Goal: Transaction & Acquisition: Purchase product/service

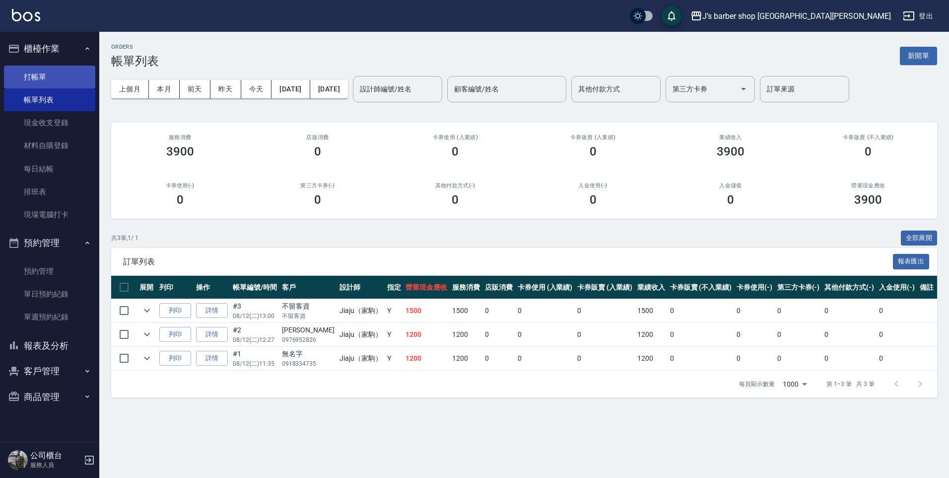
click at [22, 81] on link "打帳單" at bounding box center [49, 77] width 91 height 23
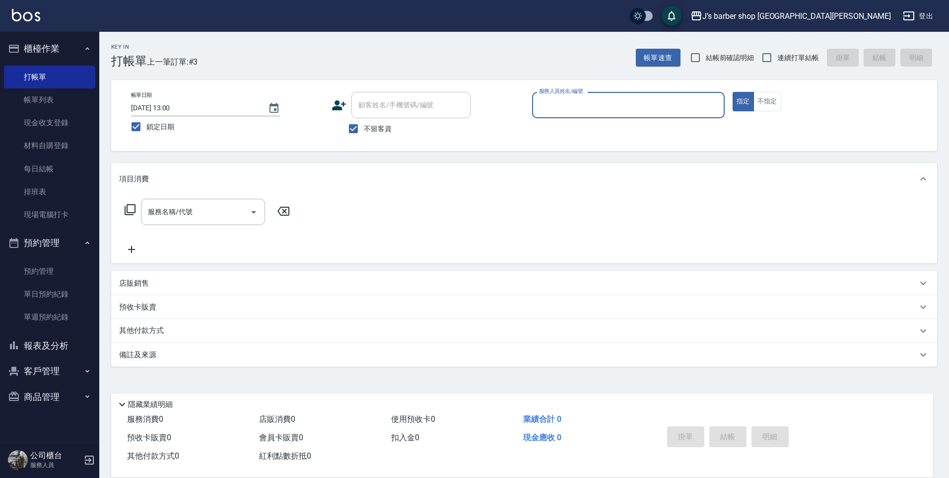
click at [396, 125] on div "不留客資" at bounding box center [401, 128] width 139 height 21
click at [386, 127] on span "不留客資" at bounding box center [378, 129] width 28 height 10
click at [364, 127] on input "不留客資" at bounding box center [353, 128] width 21 height 21
checkbox input "false"
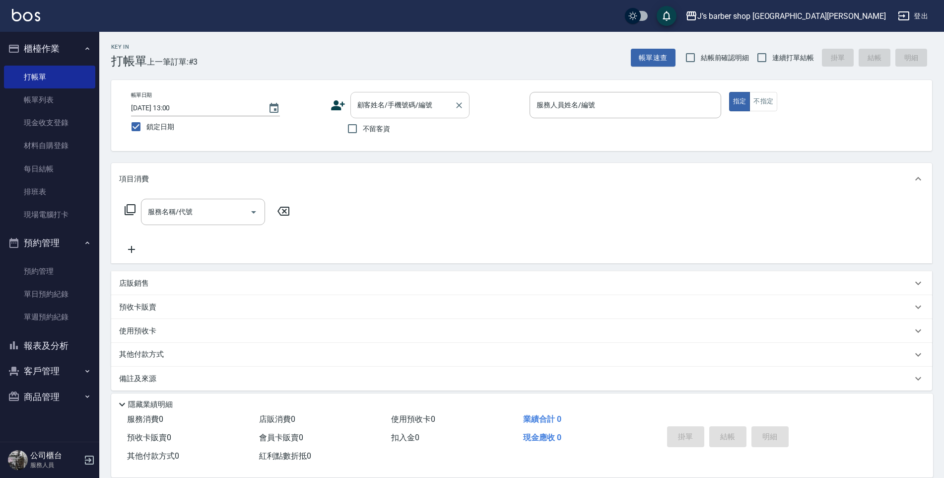
click at [395, 115] on div "顧客姓名/手機號碼/編號" at bounding box center [409, 105] width 119 height 26
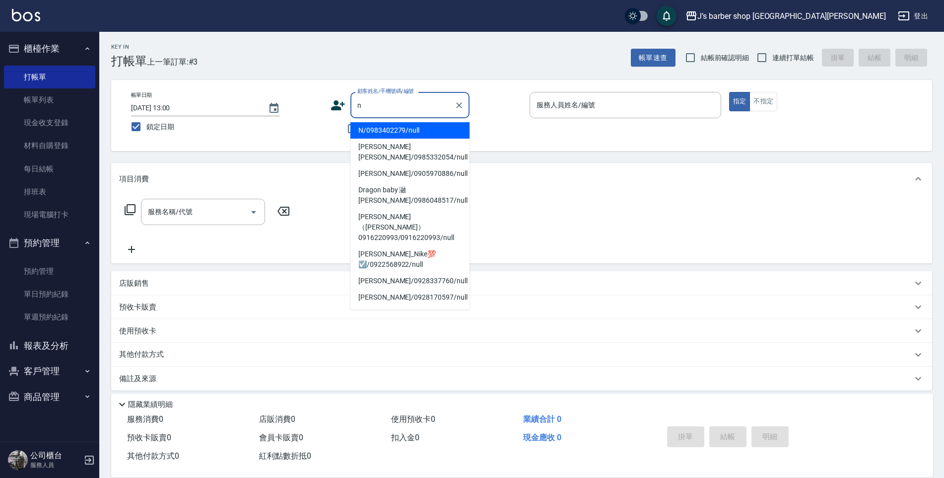
click at [426, 133] on li "N/0983402279/null" at bounding box center [409, 130] width 119 height 16
type input "N/0983402279/null"
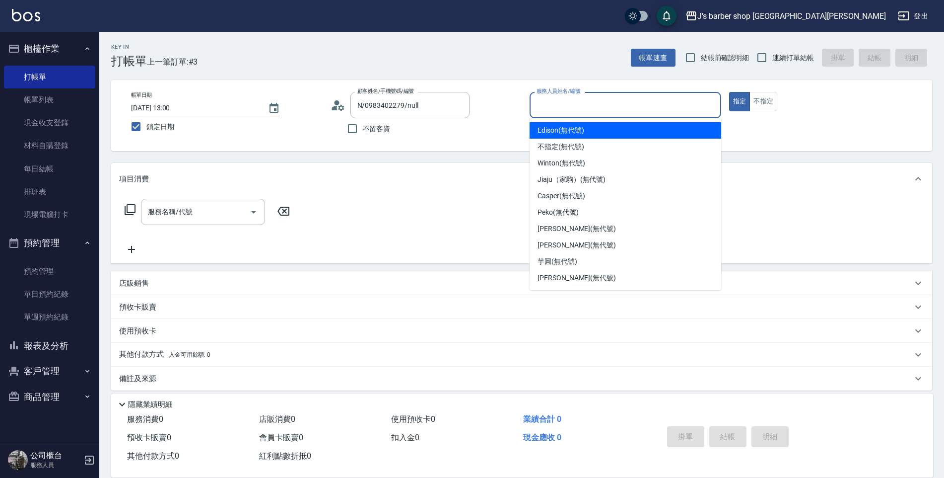
click at [558, 109] on input "服務人員姓名/編號" at bounding box center [625, 104] width 183 height 17
click at [580, 126] on span "Edison (無代號)" at bounding box center [561, 130] width 46 height 10
type input "Edison(無代號)"
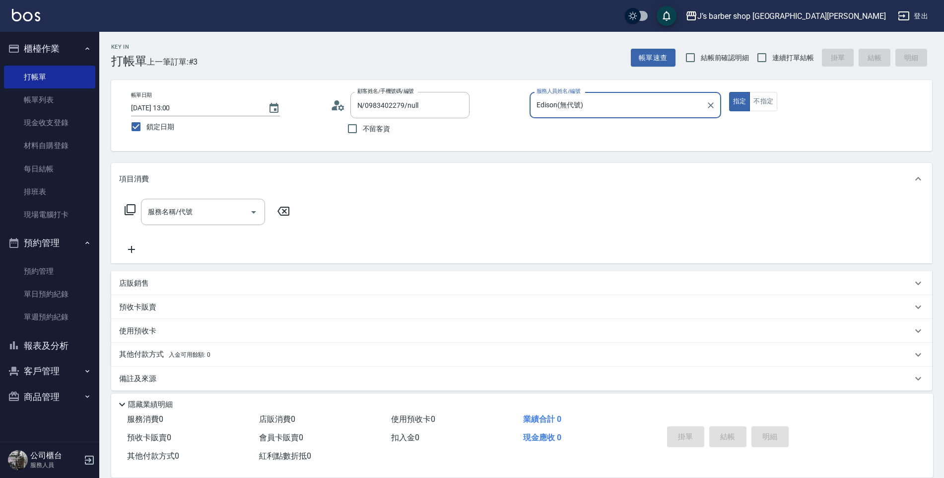
click at [212, 226] on div "服務名稱/代號 服務名稱/代號" at bounding box center [207, 227] width 177 height 57
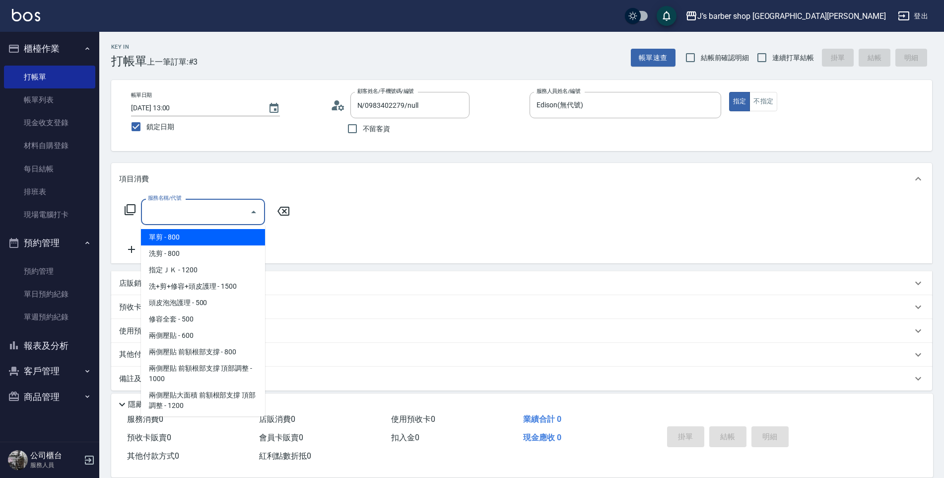
click at [222, 216] on input "服務名稱/代號" at bounding box center [195, 211] width 100 height 17
click at [208, 252] on span "洗剪 - 800" at bounding box center [203, 253] width 124 height 16
type input "洗剪(101)"
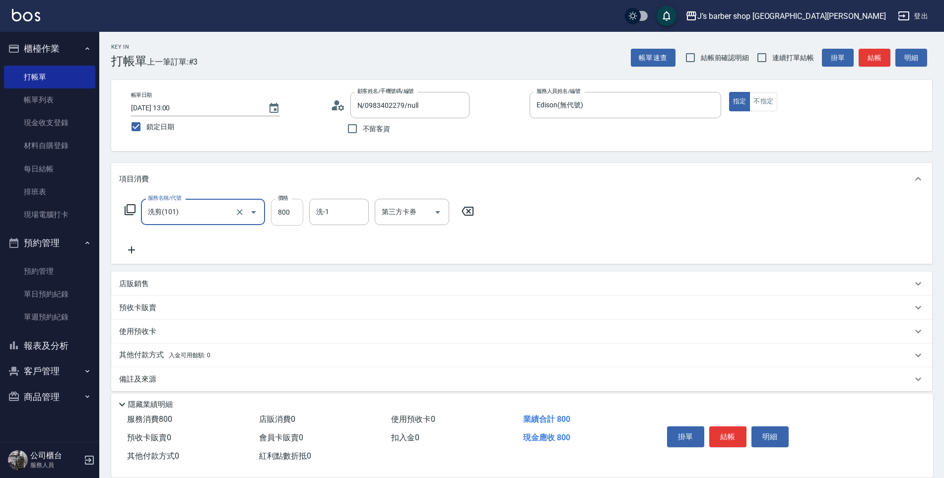
click at [285, 217] on input "800" at bounding box center [287, 212] width 32 height 27
type input "1000"
click at [732, 434] on button "結帳" at bounding box center [727, 436] width 37 height 21
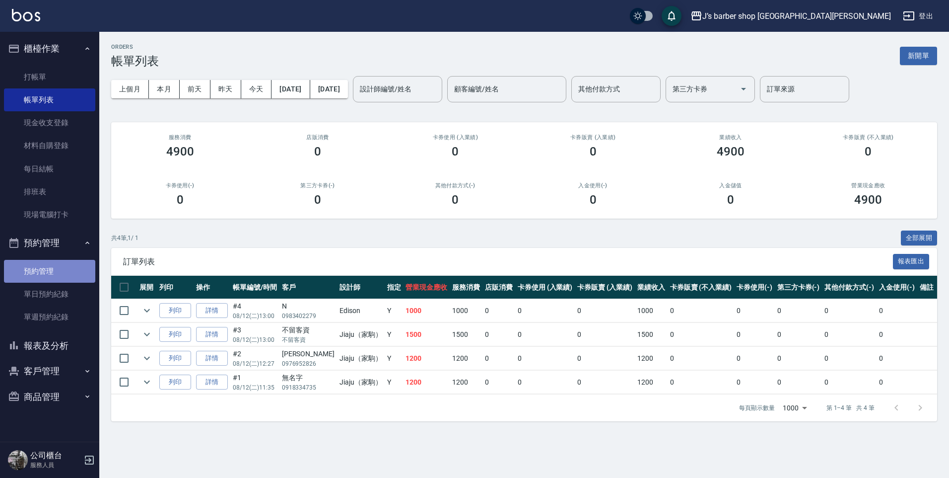
click at [57, 268] on link "預約管理" at bounding box center [49, 271] width 91 height 23
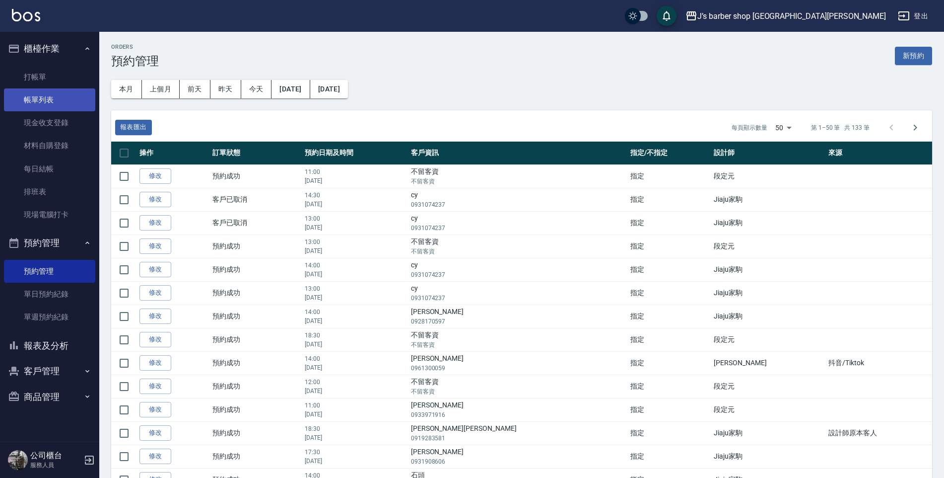
click at [52, 108] on link "帳單列表" at bounding box center [49, 99] width 91 height 23
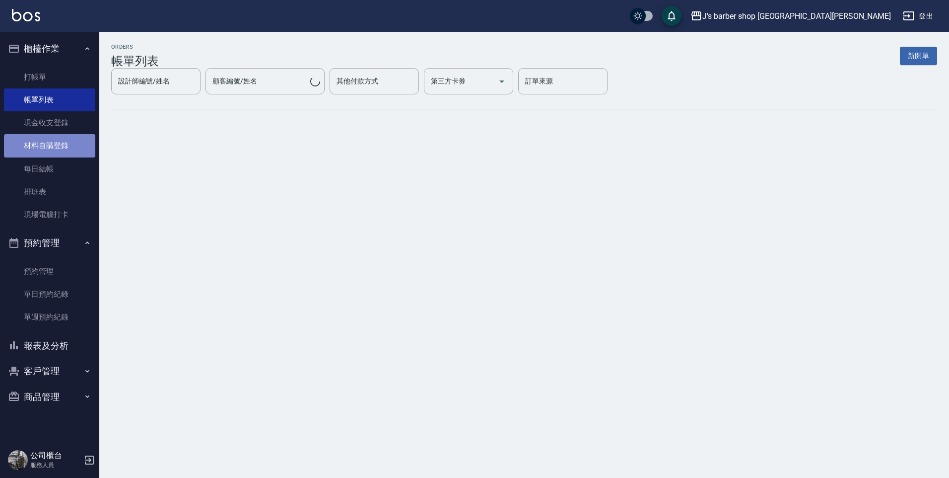
click at [51, 134] on link "材料自購登錄" at bounding box center [49, 145] width 91 height 23
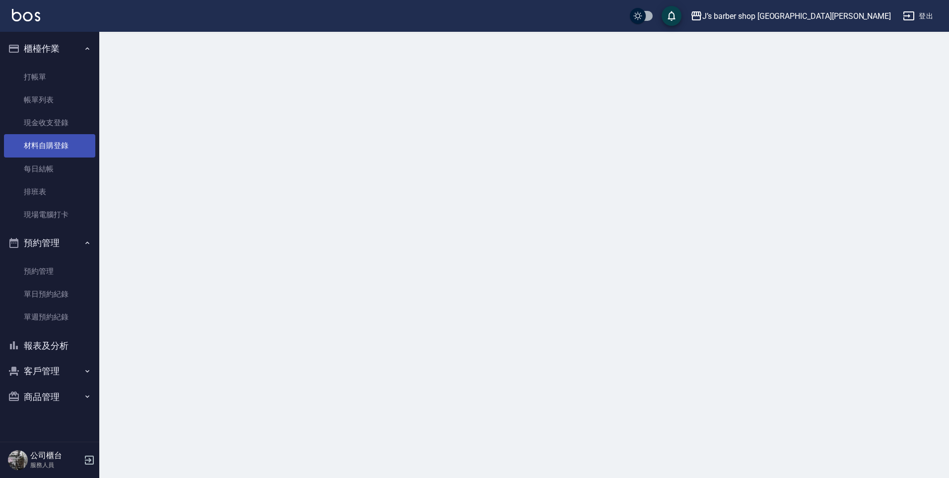
click at [49, 143] on link "材料自購登錄" at bounding box center [49, 145] width 91 height 23
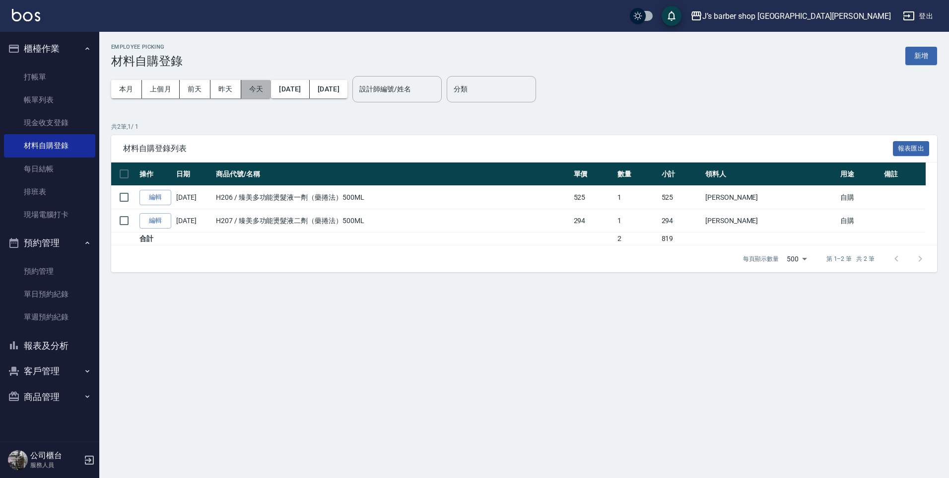
click at [252, 87] on button "今天" at bounding box center [256, 89] width 30 height 18
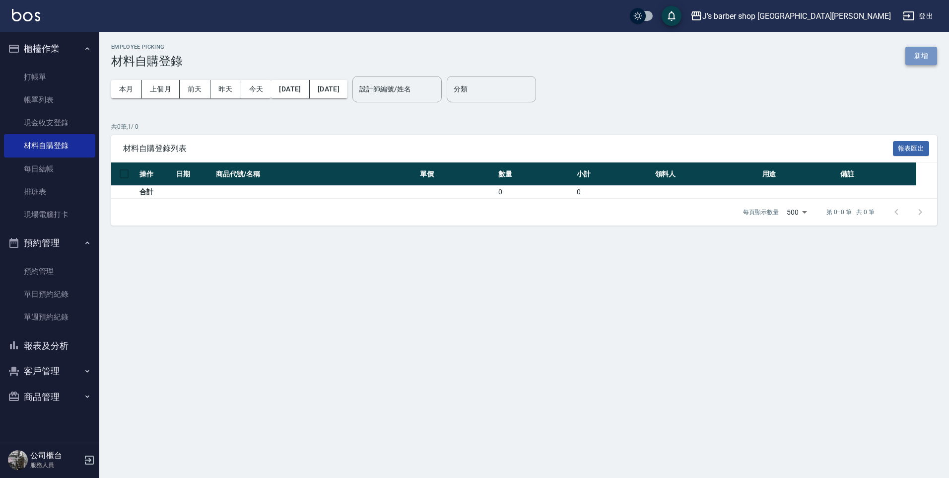
click at [925, 55] on button "新增" at bounding box center [921, 56] width 32 height 18
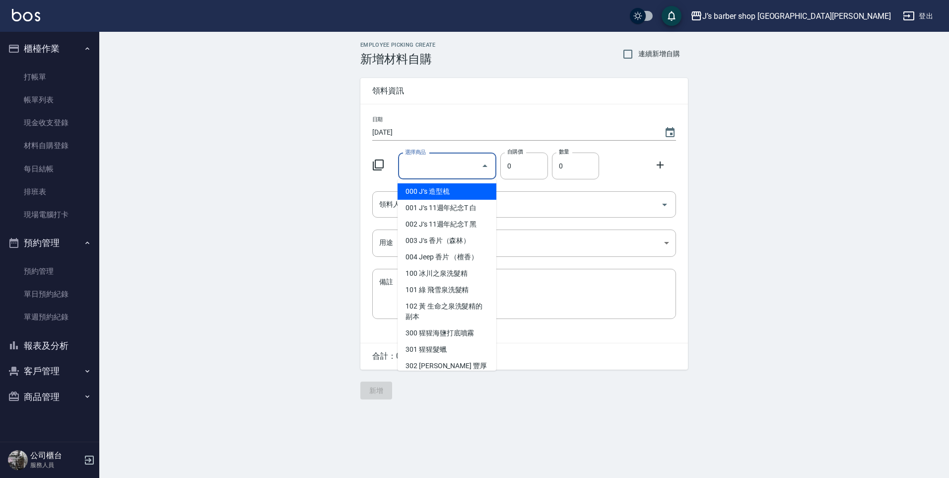
click at [447, 165] on input "選擇商品" at bounding box center [440, 165] width 75 height 17
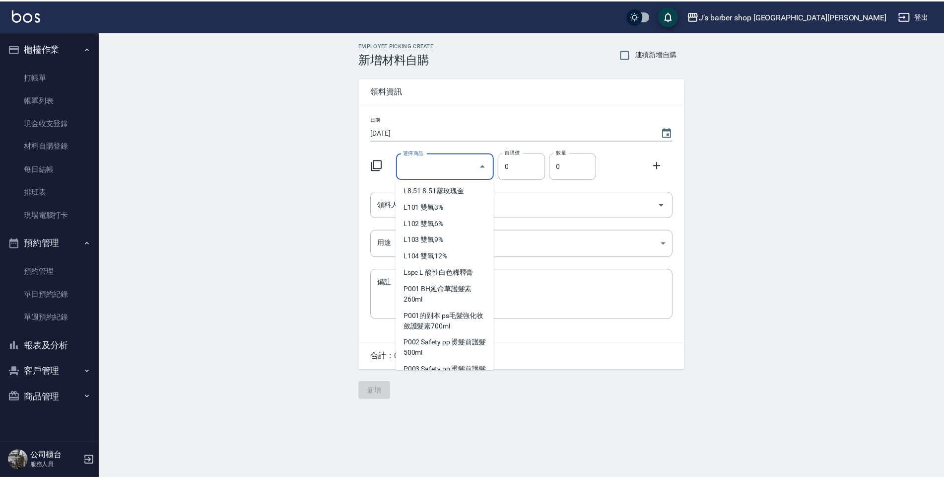
scroll to position [1637, 0]
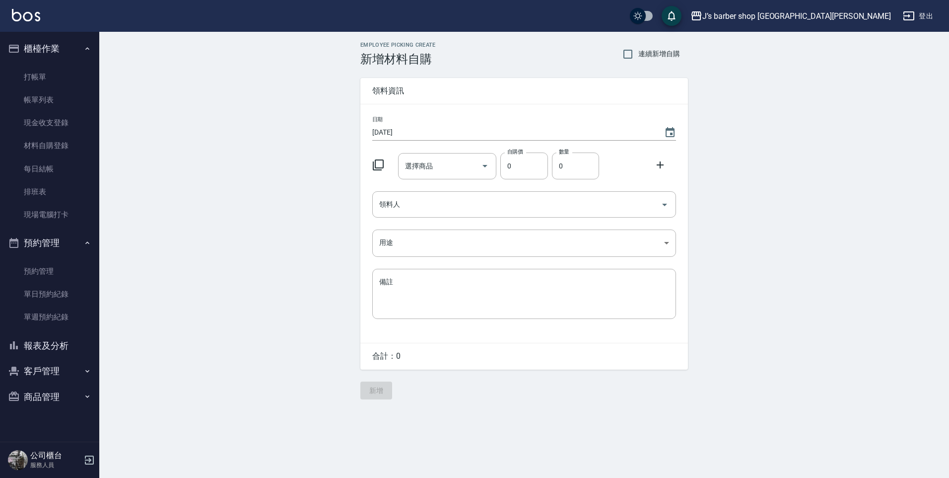
click at [244, 244] on div "Employee Picking Create 新增材料自購 連續新增自購 領料資訊 日期 [DATE] 選擇商品 選擇商品 自購價 0 自購價 數量 0 數…" at bounding box center [524, 220] width 850 height 377
click at [61, 260] on link "預約管理" at bounding box center [49, 271] width 91 height 23
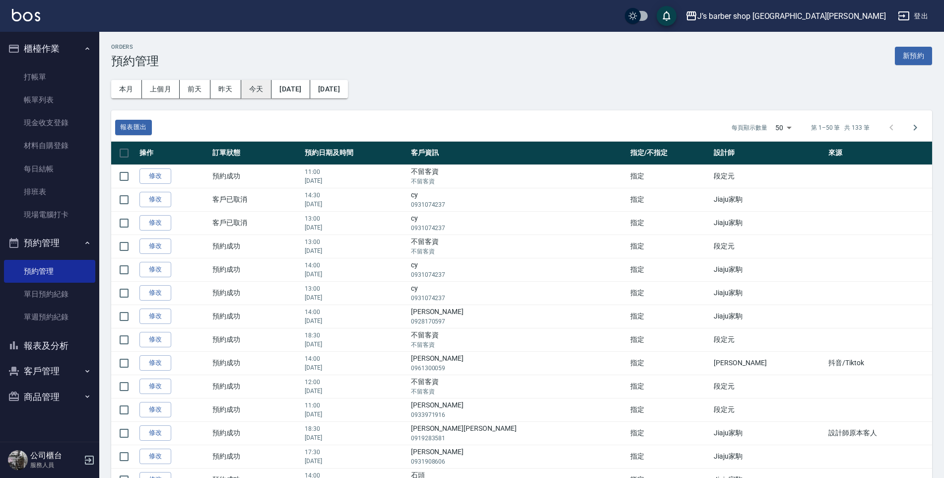
click at [260, 85] on button "今天" at bounding box center [256, 89] width 31 height 18
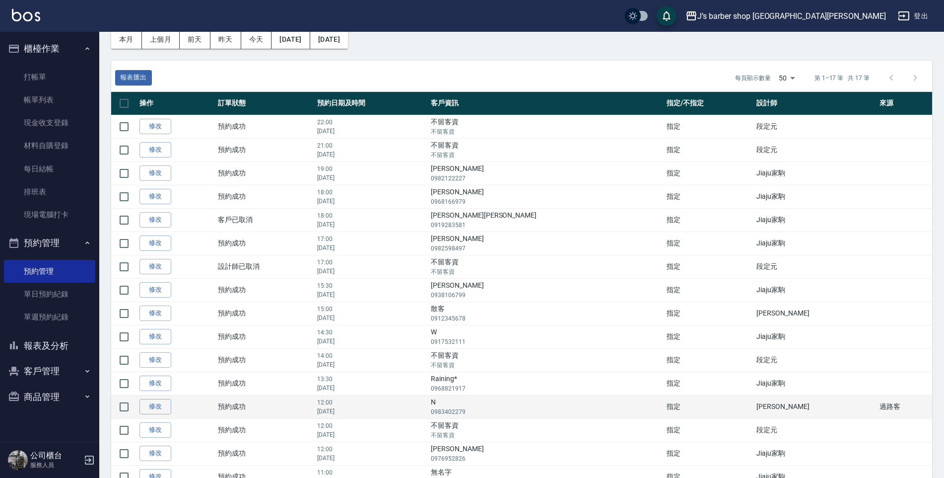
scroll to position [123, 0]
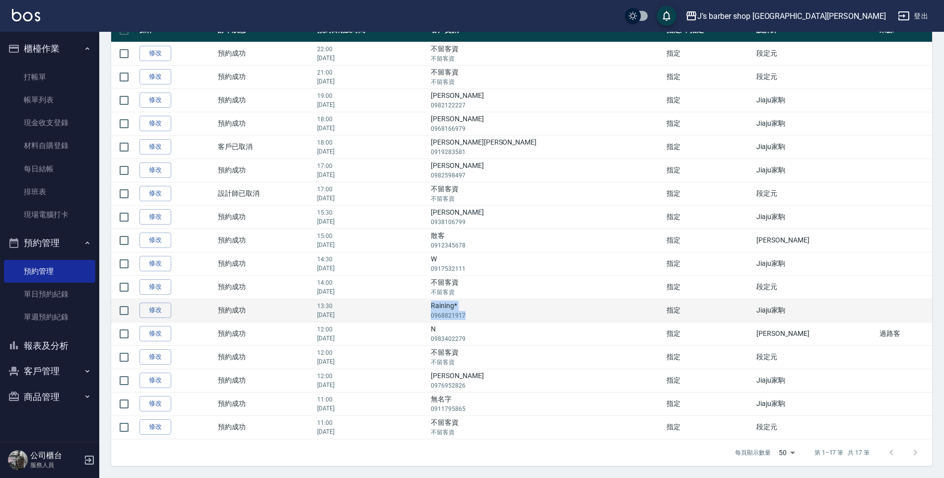
drag, startPoint x: 522, startPoint y: 305, endPoint x: 581, endPoint y: 311, distance: 59.4
click at [581, 311] on td "Raining* 0968821917" at bounding box center [546, 309] width 236 height 23
drag, startPoint x: 581, startPoint y: 311, endPoint x: 539, endPoint y: 308, distance: 41.8
copy td "Raining* 0968821917"
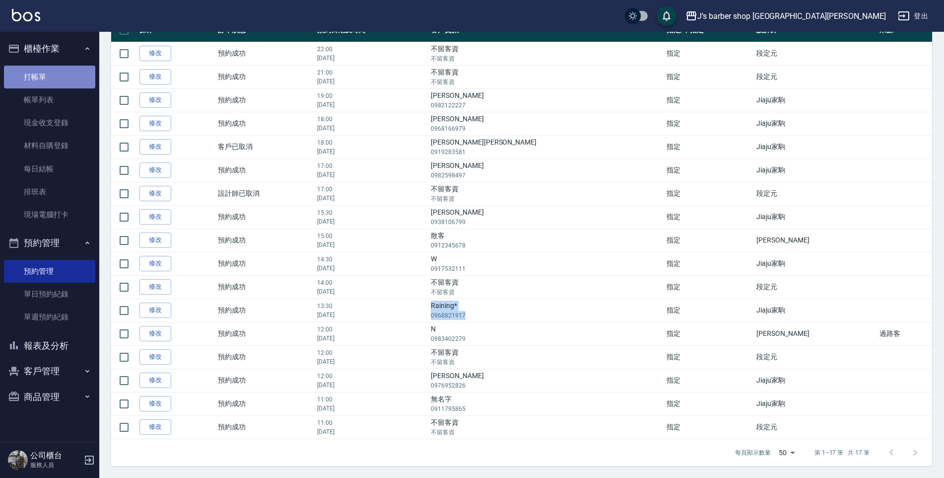
click at [55, 74] on link "打帳單" at bounding box center [49, 77] width 91 height 23
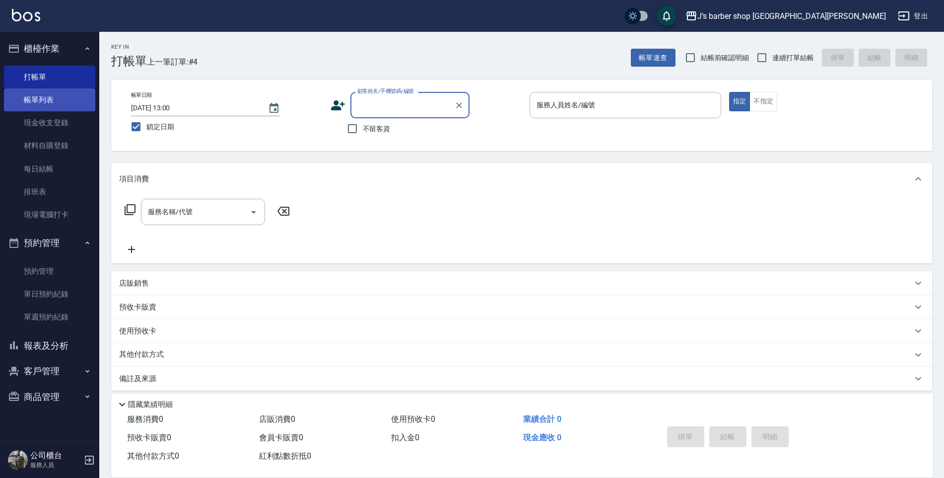
click at [53, 101] on link "帳單列表" at bounding box center [49, 99] width 91 height 23
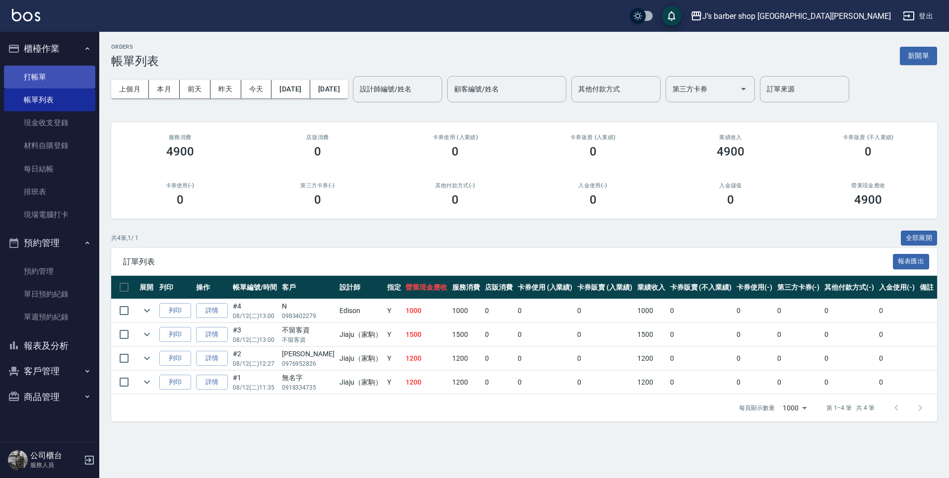
click at [57, 76] on link "打帳單" at bounding box center [49, 77] width 91 height 23
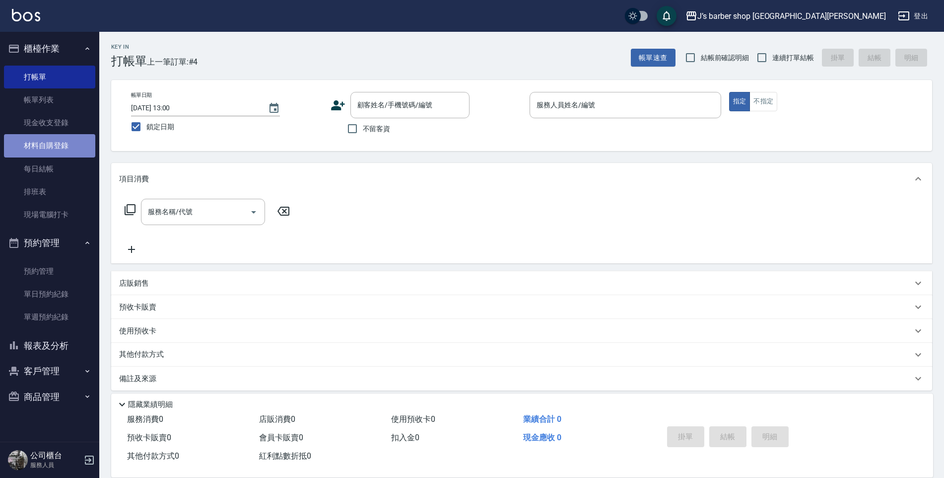
click at [50, 145] on link "材料自購登錄" at bounding box center [49, 145] width 91 height 23
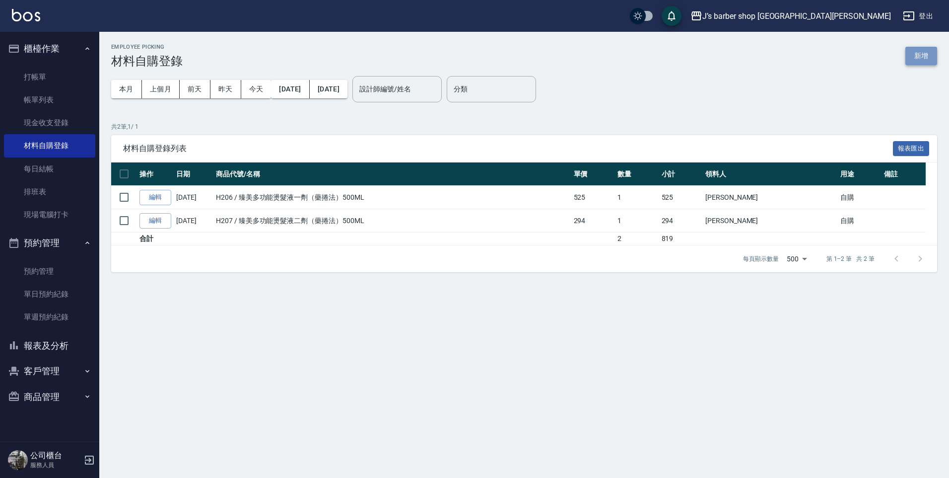
click at [927, 57] on button "新增" at bounding box center [921, 56] width 32 height 18
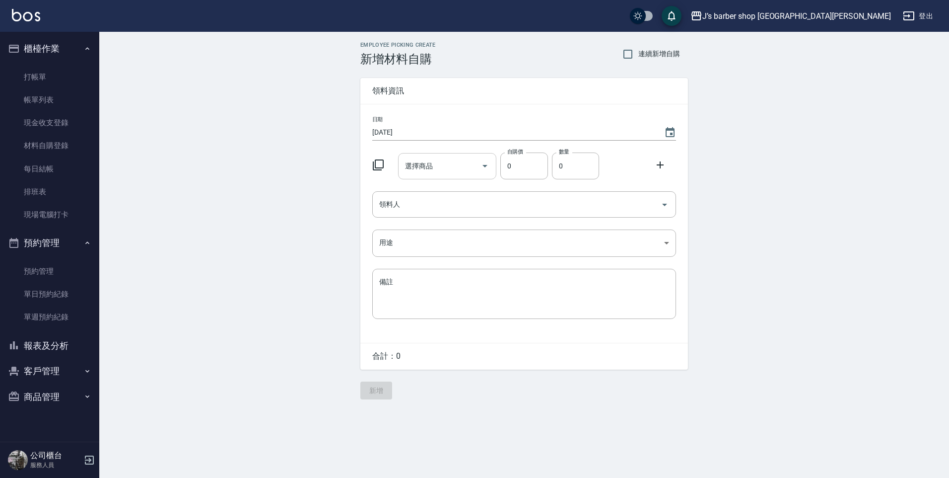
click at [452, 166] on input "選擇商品" at bounding box center [440, 165] width 75 height 17
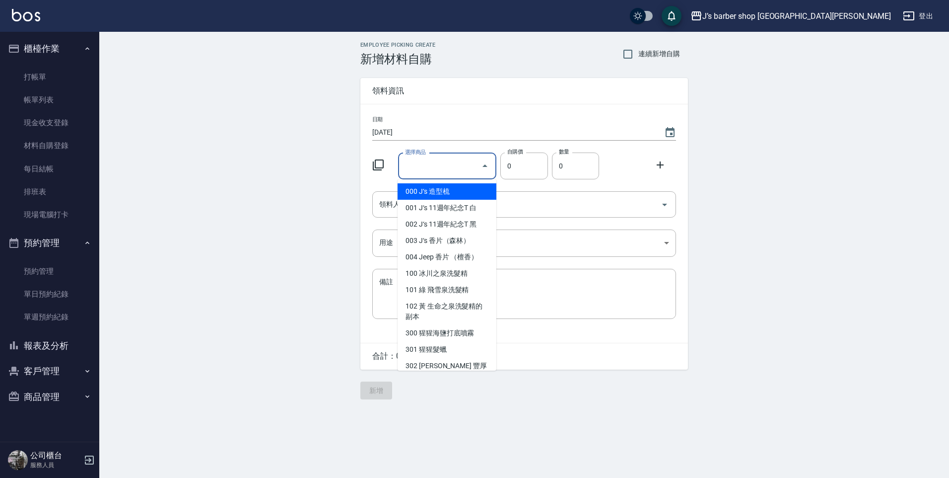
type input "ㄕ"
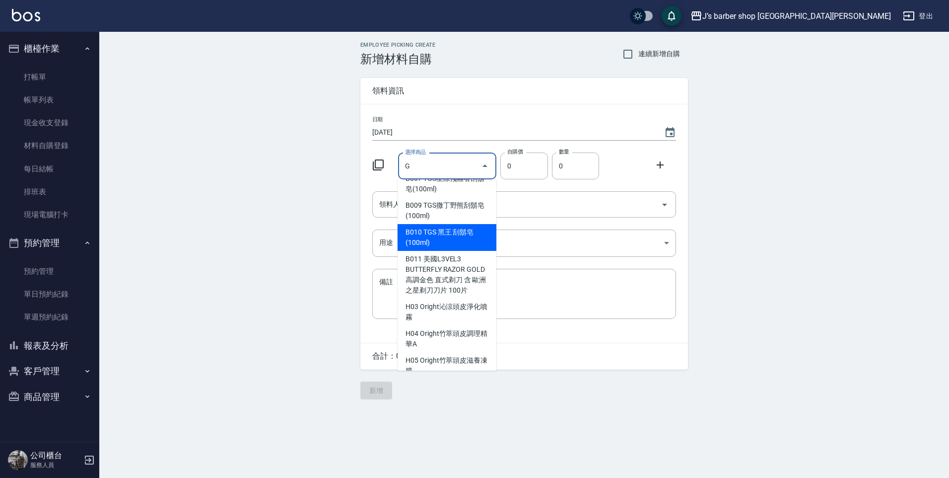
scroll to position [33, 0]
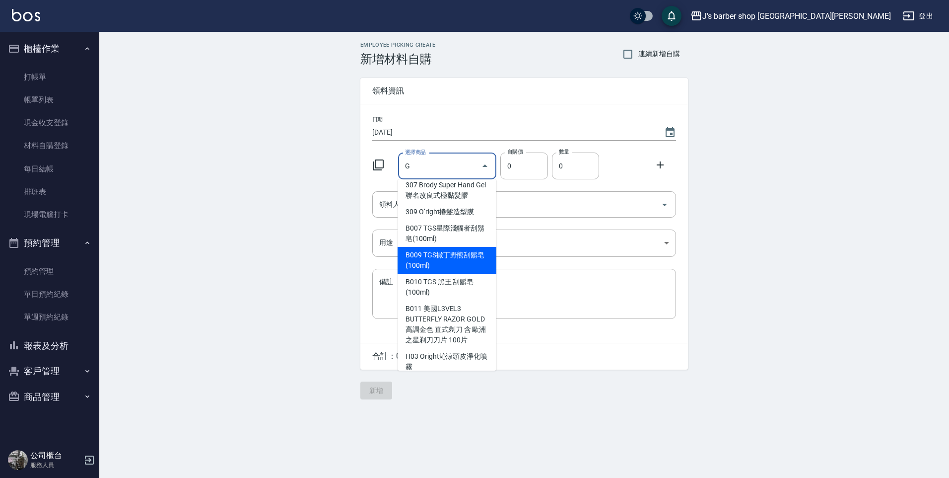
type input "G"
click at [640, 161] on div "選擇商品 G 選擇商品 自購價 0 自購價 數量 0 數量" at bounding box center [522, 163] width 308 height 31
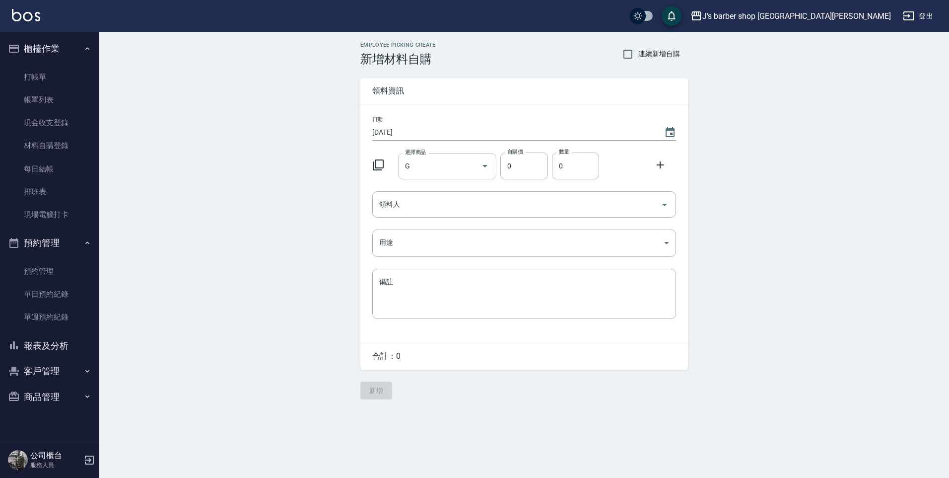
click at [462, 166] on input "G" at bounding box center [440, 165] width 75 height 17
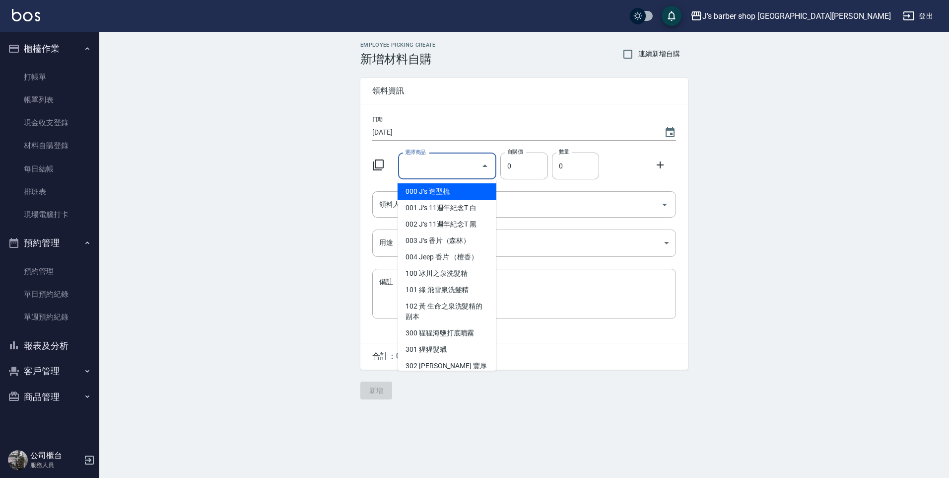
type input "ㄇ"
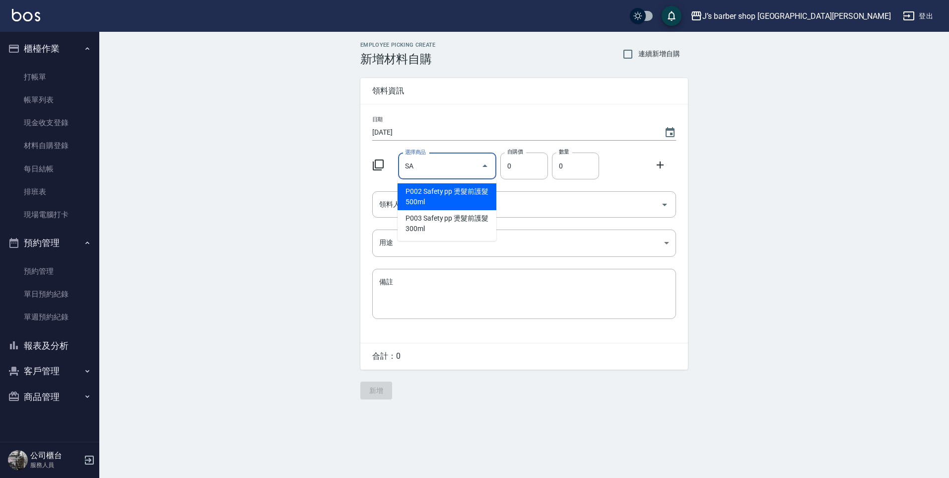
type input "S"
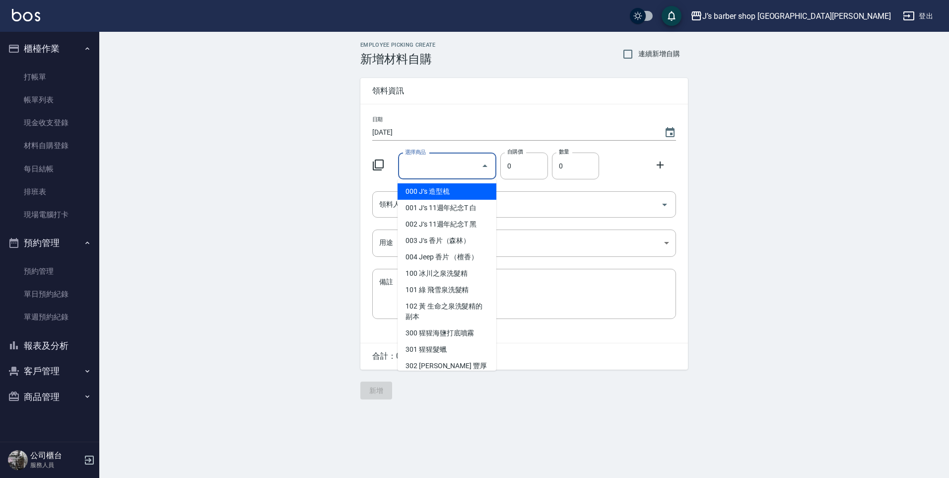
click at [482, 161] on icon "Close" at bounding box center [485, 166] width 12 height 12
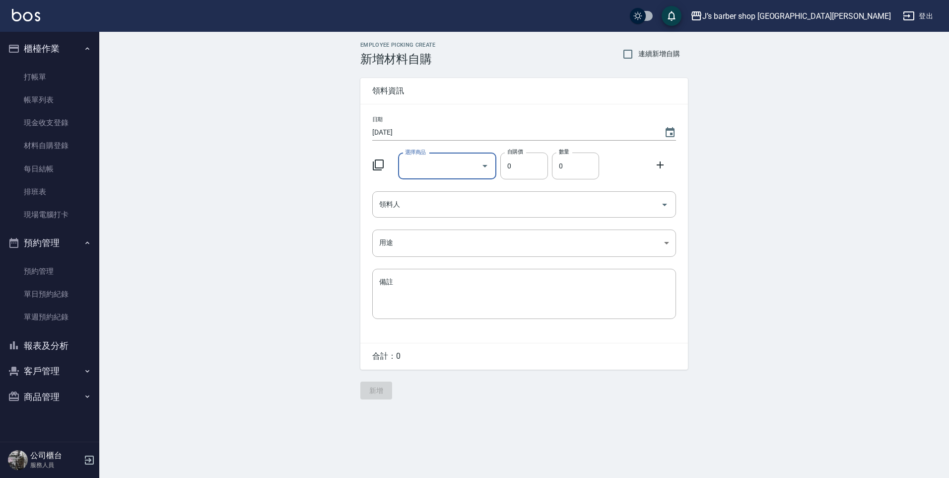
click at [485, 159] on button "Open" at bounding box center [485, 166] width 16 height 16
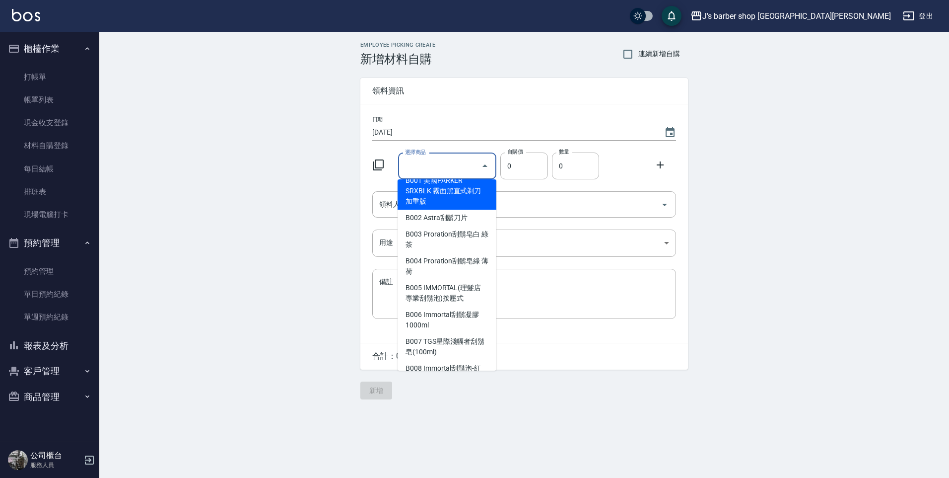
scroll to position [397, 0]
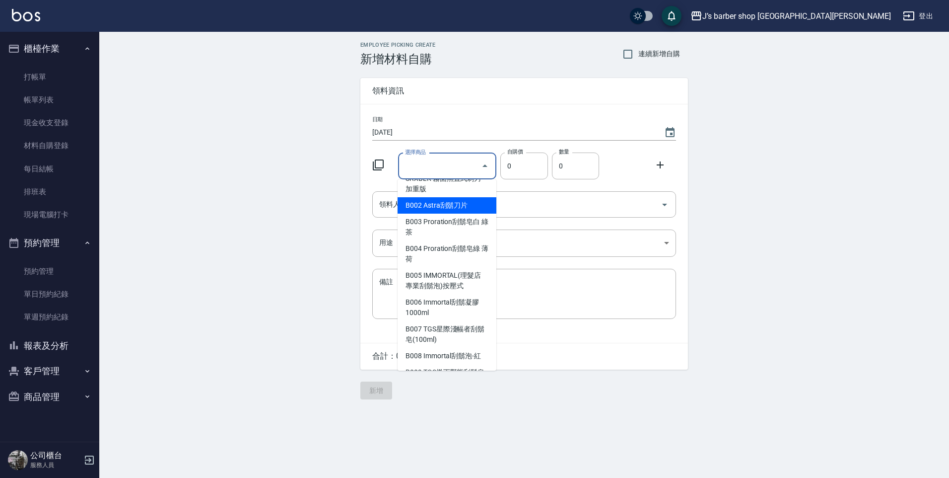
click at [460, 198] on li "B002 Astra刮鬍刀片" at bounding box center [447, 205] width 99 height 16
type input "Astra刮鬍刀片"
type input "400"
type input "1"
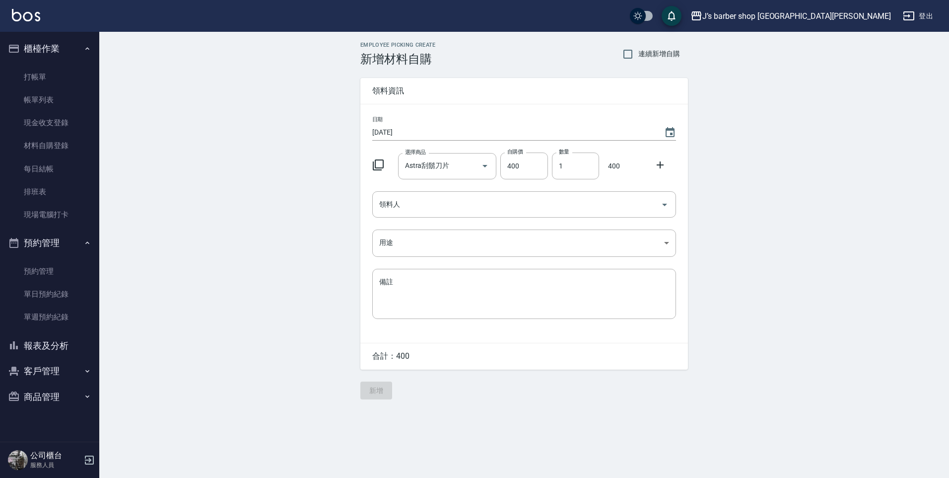
click at [642, 156] on div "選擇商品 Astra刮鬍刀片 選擇商品 自購價 400 自購價 數量 1 數量 400" at bounding box center [522, 163] width 308 height 31
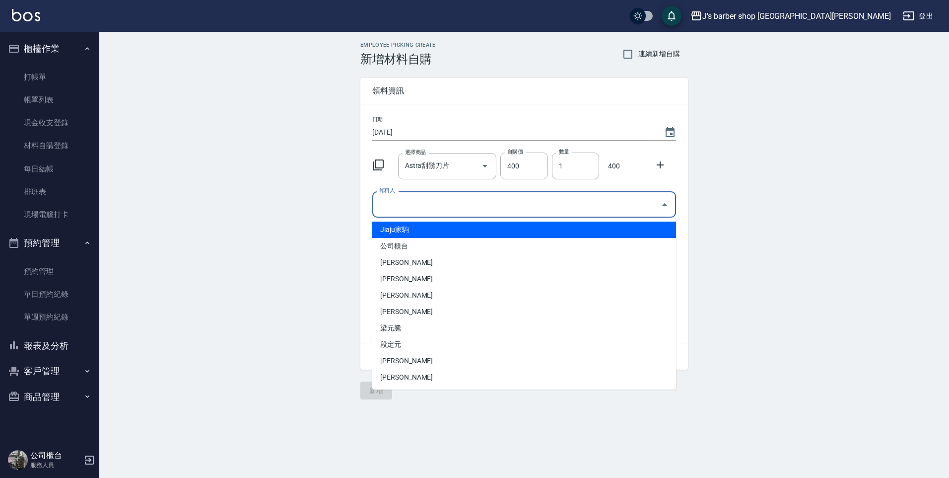
click at [444, 205] on input "領料人" at bounding box center [517, 204] width 280 height 17
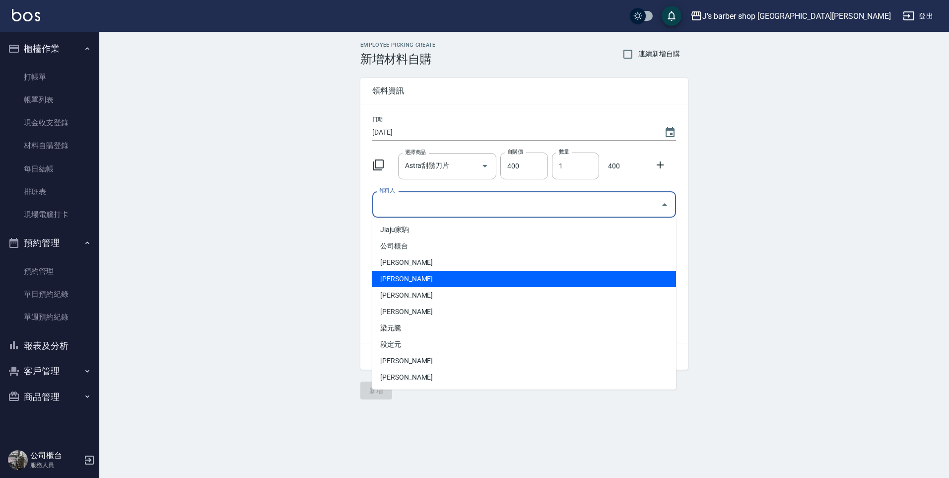
click at [435, 276] on li "[PERSON_NAME]" at bounding box center [524, 279] width 304 height 16
type input "[PERSON_NAME]"
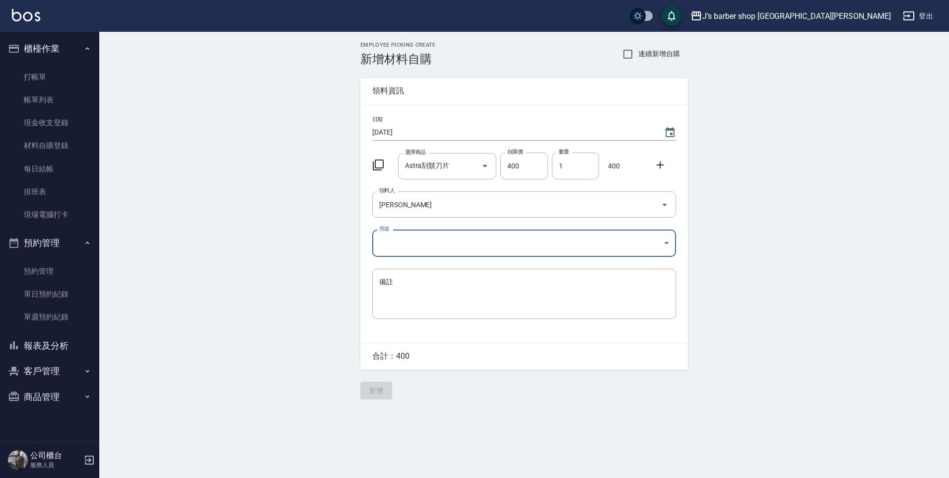
click at [429, 246] on body "J’s barber shop 台中大隆 登出 櫃檯作業 打帳單 帳單列表 現金收支登錄 材料自購登錄 每日結帳 排班表 現場電腦打卡 預約管理 預約管理 單…" at bounding box center [474, 239] width 949 height 478
click at [408, 287] on li "自購" at bounding box center [524, 285] width 304 height 16
type input "自購"
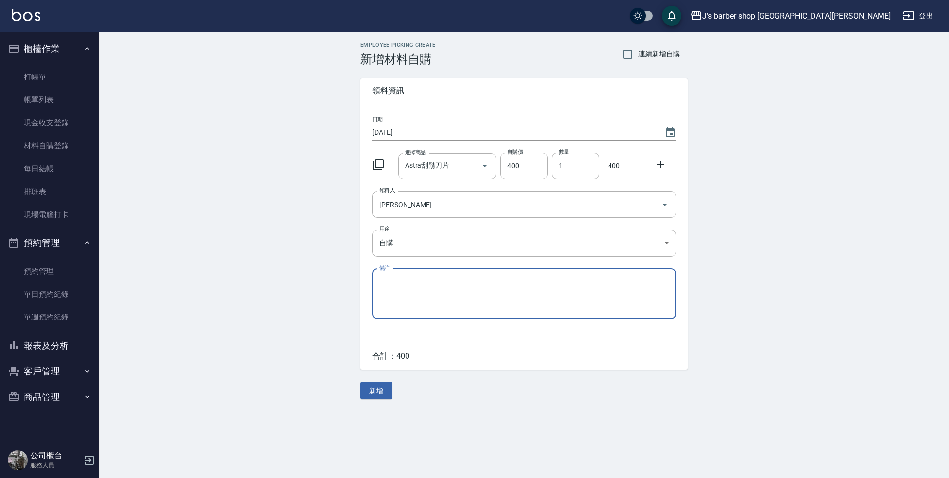
drag, startPoint x: 374, startPoint y: 391, endPoint x: 379, endPoint y: 389, distance: 5.3
click at [376, 390] on button "新增" at bounding box center [376, 390] width 32 height 18
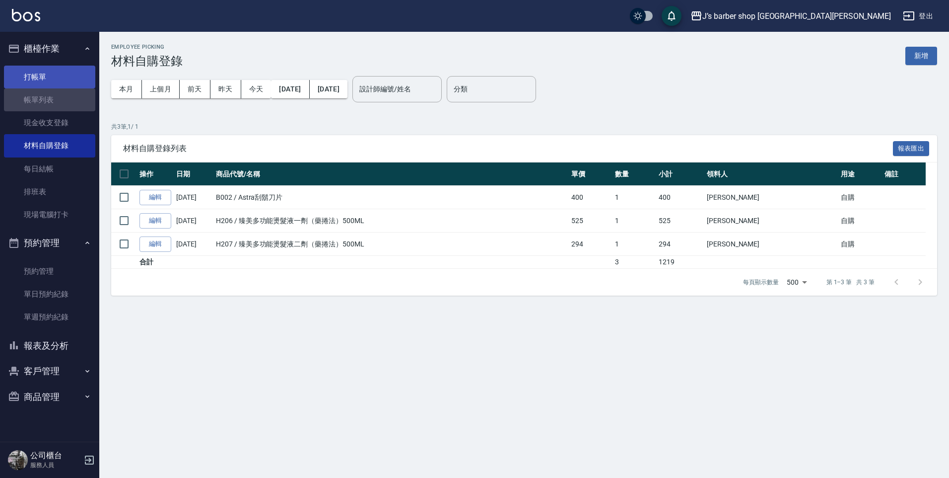
drag, startPoint x: 62, startPoint y: 96, endPoint x: 64, endPoint y: 83, distance: 12.6
click at [62, 96] on link "帳單列表" at bounding box center [49, 99] width 91 height 23
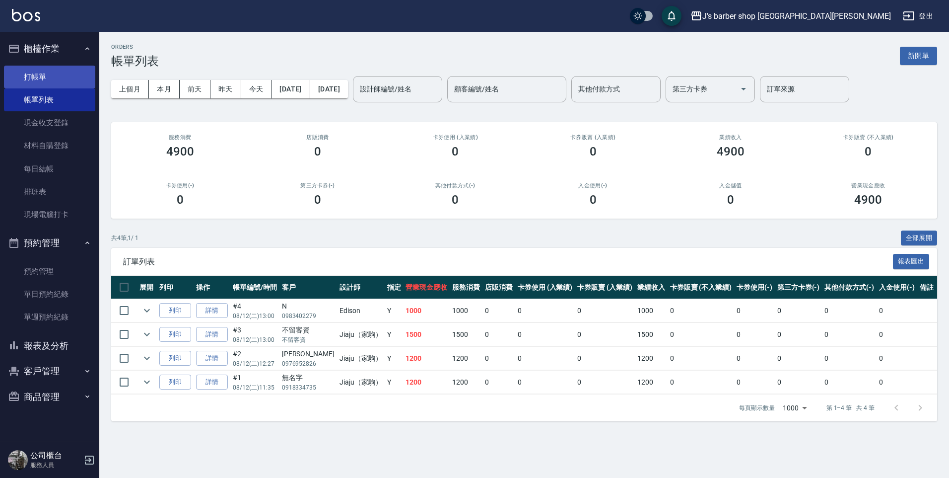
click at [64, 81] on link "打帳單" at bounding box center [49, 77] width 91 height 23
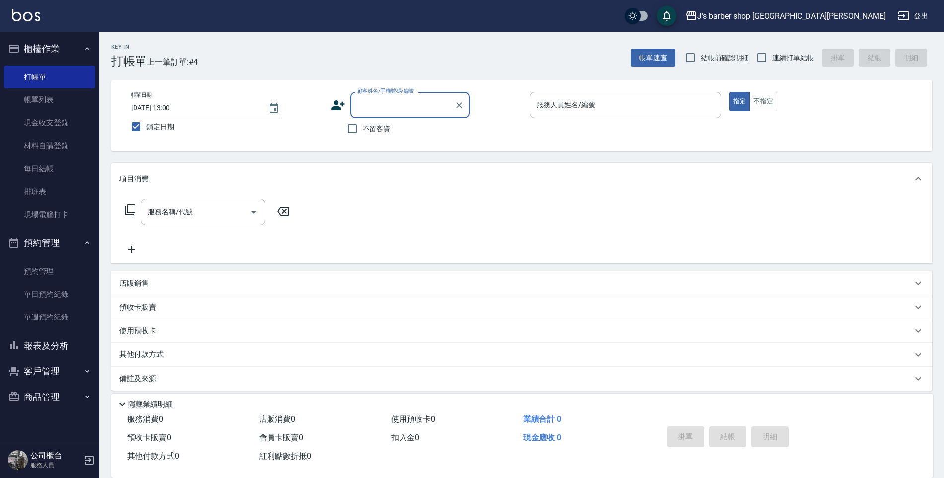
click at [365, 109] on input "顧客姓名/手機號碼/編號" at bounding box center [402, 104] width 95 height 17
click at [434, 129] on li "新增 "Raining* 0968821917"" at bounding box center [409, 130] width 119 height 16
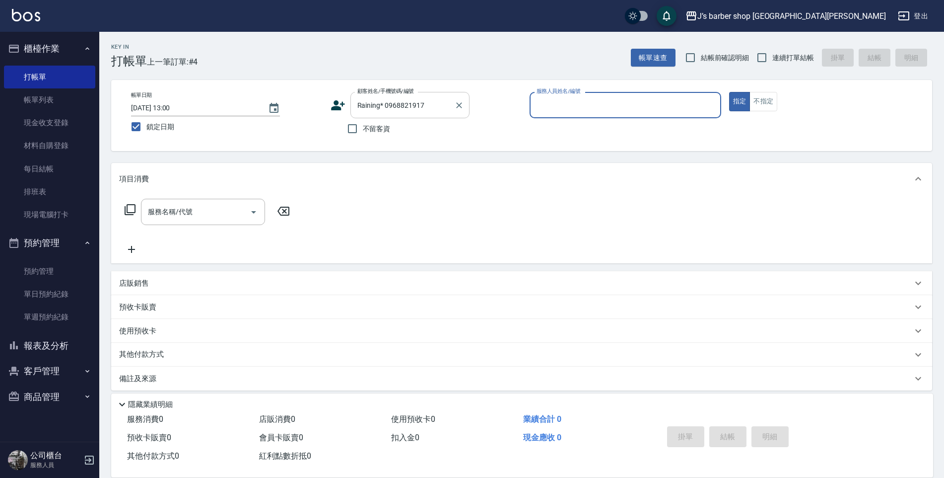
click at [431, 107] on input "Raining* 0968821917" at bounding box center [402, 104] width 95 height 17
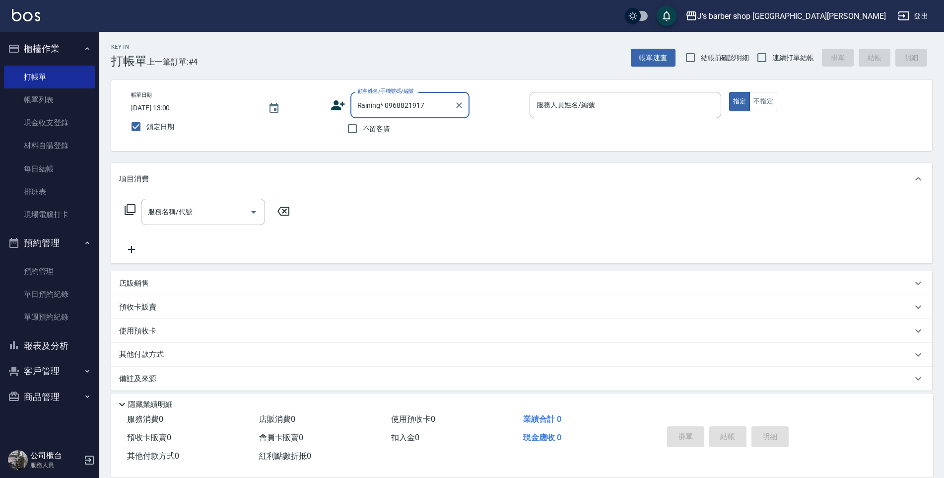
drag, startPoint x: 427, startPoint y: 106, endPoint x: 381, endPoint y: 103, distance: 46.8
click at [381, 103] on input "Raining* 0968821917" at bounding box center [402, 104] width 95 height 17
click at [383, 134] on li "Raining*/0968821917/null" at bounding box center [409, 130] width 119 height 16
type input "Raining*/0968821917/null"
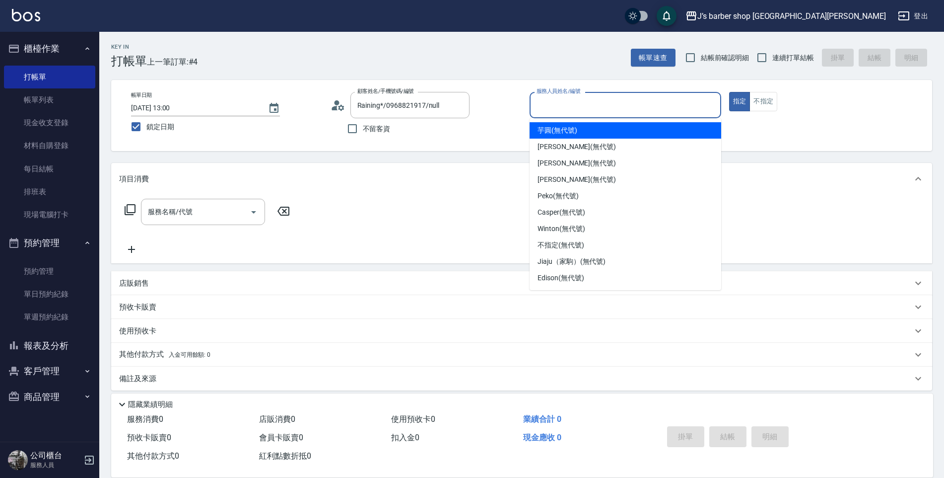
click at [572, 97] on input "服務人員姓名/編號" at bounding box center [625, 104] width 183 height 17
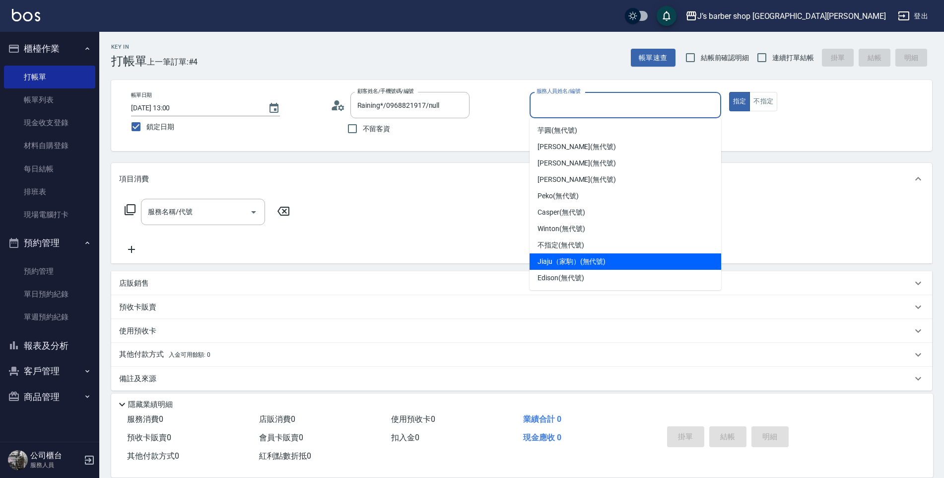
click at [568, 262] on span "Jiaju（家駒） (無代號)" at bounding box center [572, 261] width 68 height 10
type input "Jiaju（家駒）(無代號)"
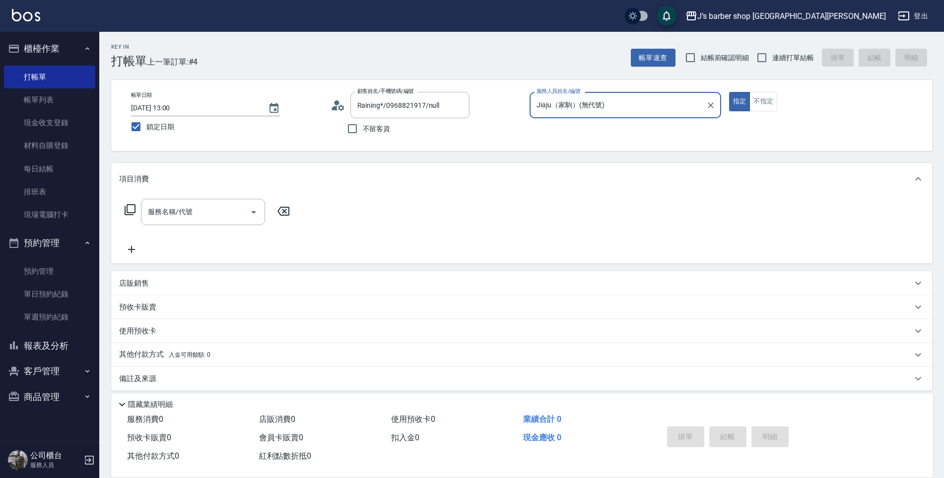
click at [189, 198] on div "服務名稱/代號 服務名稱/代號" at bounding box center [521, 229] width 821 height 69
click at [190, 206] on input "服務名稱/代號" at bounding box center [195, 211] width 100 height 17
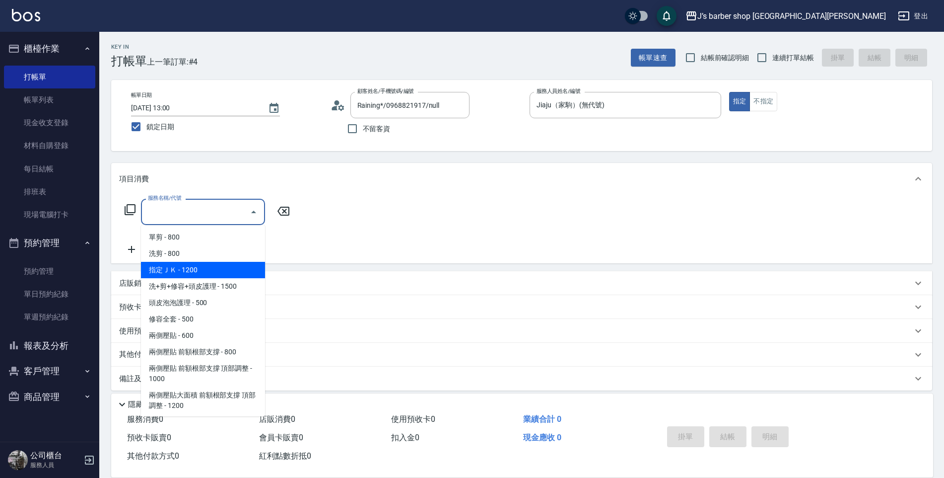
drag, startPoint x: 186, startPoint y: 276, endPoint x: 293, endPoint y: 257, distance: 108.3
click at [187, 275] on span "指定ＪＫ - 1200" at bounding box center [203, 270] width 124 height 16
type input "指定ＪＫ(102)"
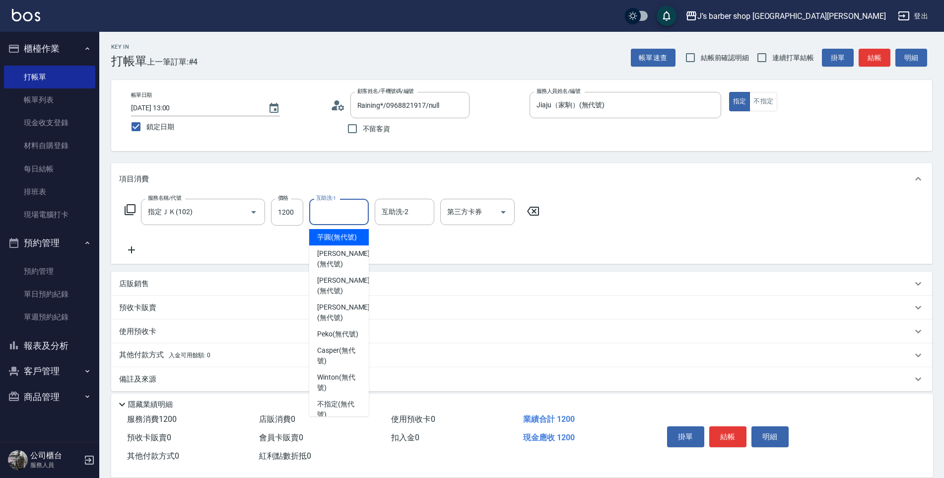
click at [322, 217] on input "互助洗-1" at bounding box center [339, 211] width 51 height 17
click at [333, 337] on span "Peko (無代號)" at bounding box center [337, 334] width 41 height 10
type input "Peko(無代號)"
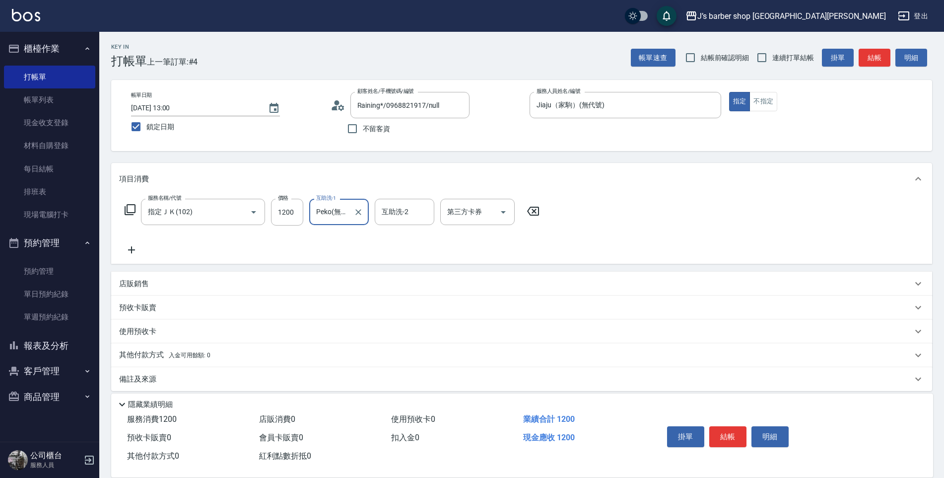
click at [712, 214] on div "服務名稱/代號 指定ＪＫ(102) 服務名稱/代號 價格 1200 價格 互助洗-1 Peko(無代號) 互助洗-1 互助洗-2 互助洗-2 第三方卡券 第三…" at bounding box center [521, 229] width 821 height 69
click at [284, 212] on input "1200" at bounding box center [287, 212] width 32 height 27
type input "1000"
click at [722, 432] on button "結帳" at bounding box center [727, 436] width 37 height 21
